Goal: Complete application form

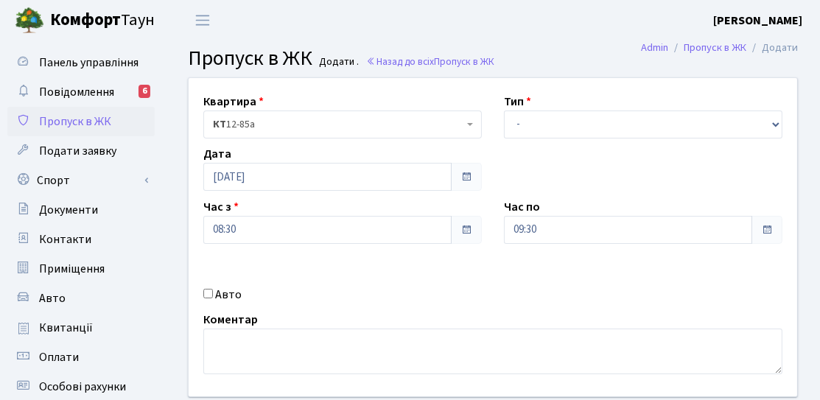
click at [235, 290] on label "Авто" at bounding box center [228, 295] width 27 height 18
click at [213, 290] on input "Авто" at bounding box center [208, 294] width 10 height 10
checkbox input "true"
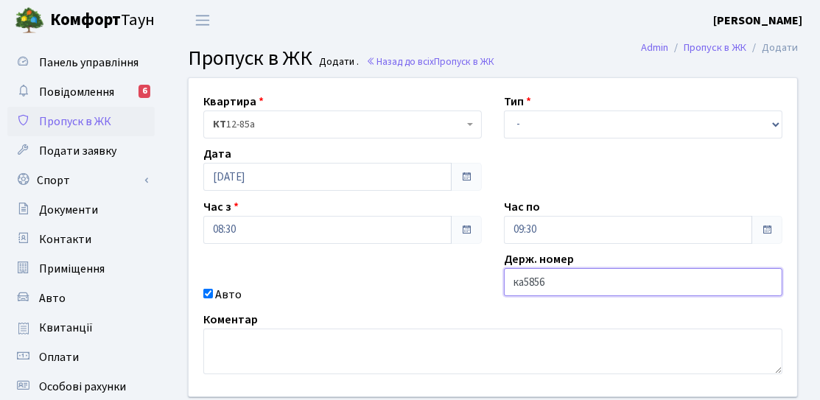
type input "КА5856НА"
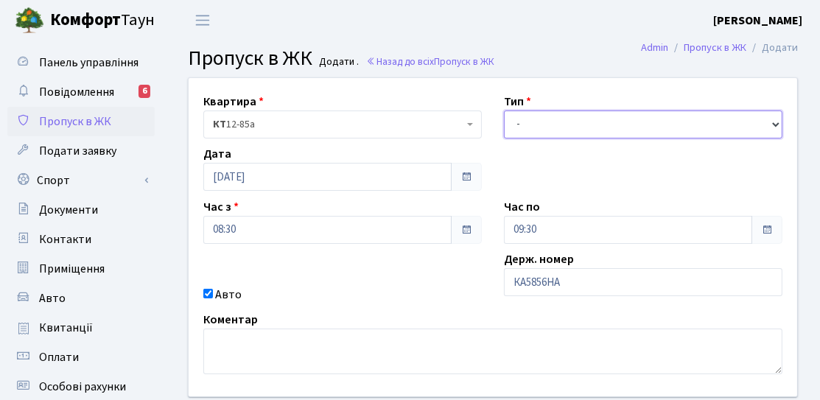
click at [540, 133] on select "- Доставка Таксі Гості Сервіс" at bounding box center [643, 124] width 278 height 28
select select "3"
click at [504, 110] on select "- Доставка Таксі Гості Сервіс" at bounding box center [643, 124] width 278 height 28
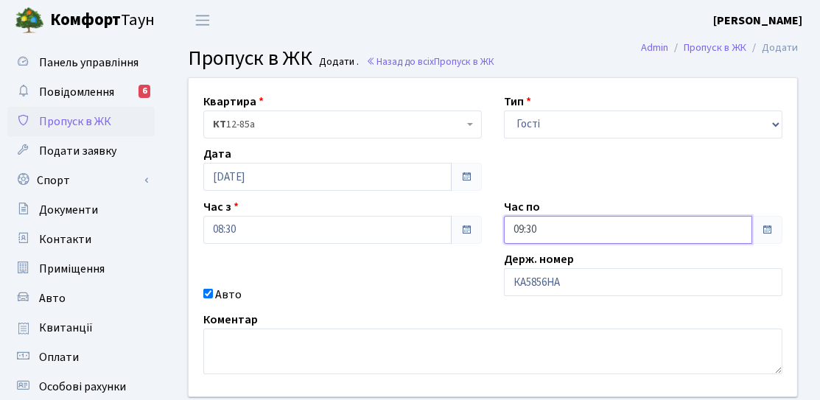
click at [528, 216] on input "09:30" at bounding box center [628, 230] width 248 height 28
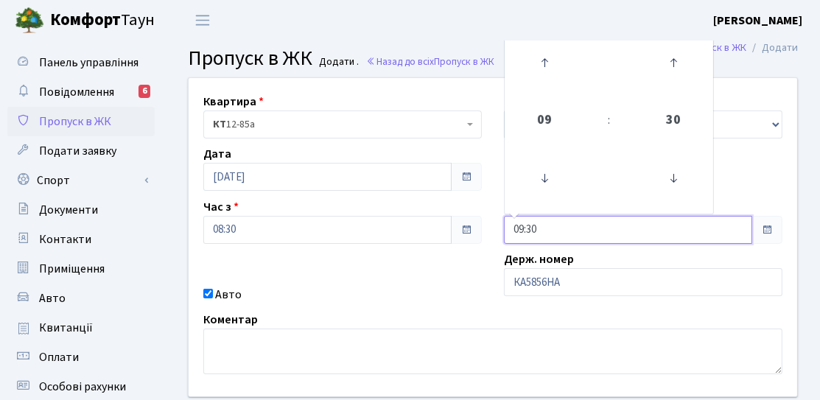
click at [545, 96] on td "09" at bounding box center [544, 121] width 74 height 52
click at [541, 68] on icon at bounding box center [544, 63] width 40 height 40
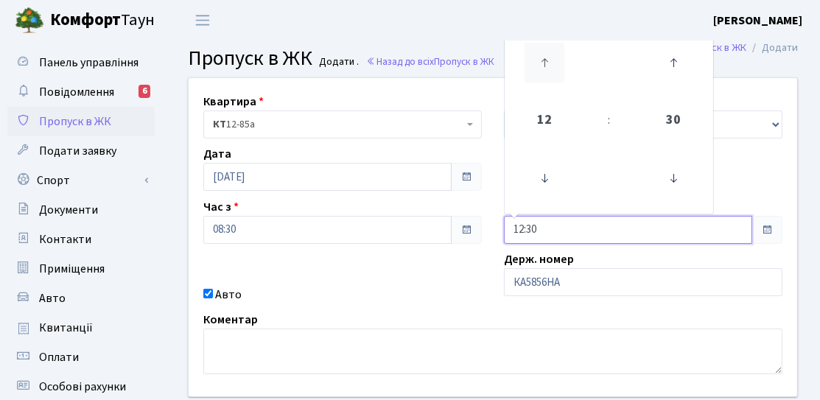
type input "13:30"
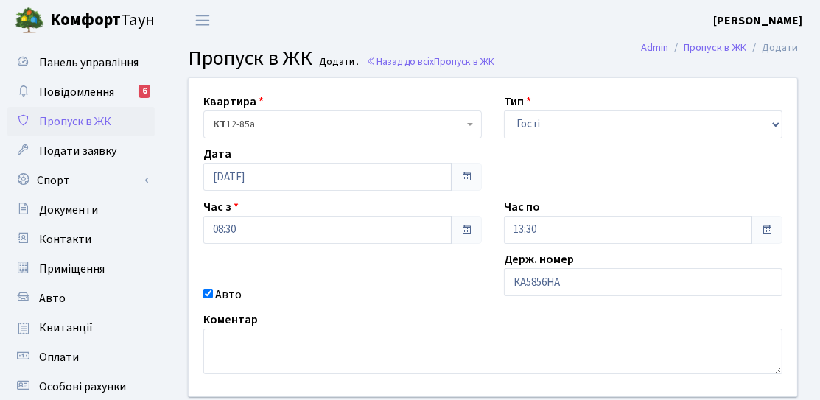
click at [410, 274] on div "Квартира <b>КТ</b>&nbsp;&nbsp;&nbsp;&nbsp;12-85а КТ 12-85а Тип - Доставка Таксі…" at bounding box center [493, 237] width 630 height 318
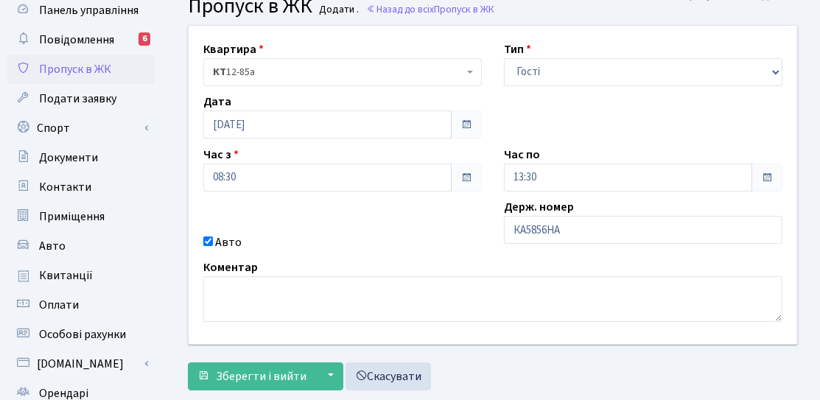
scroll to position [74, 0]
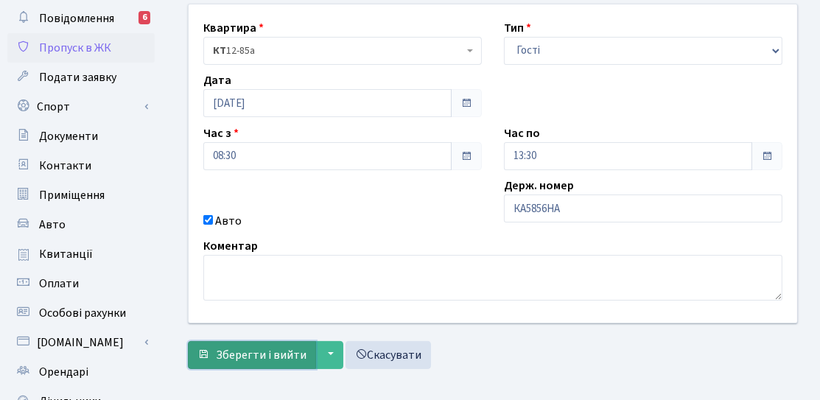
click at [277, 347] on span "Зберегти і вийти" at bounding box center [261, 355] width 91 height 16
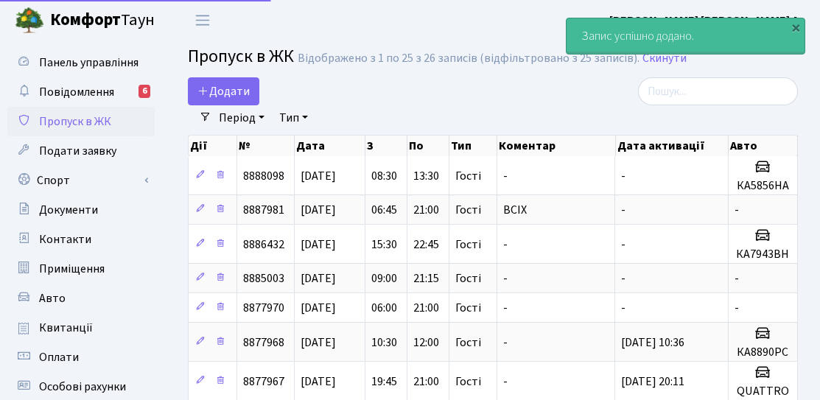
select select "25"
